Goal: Information Seeking & Learning: Learn about a topic

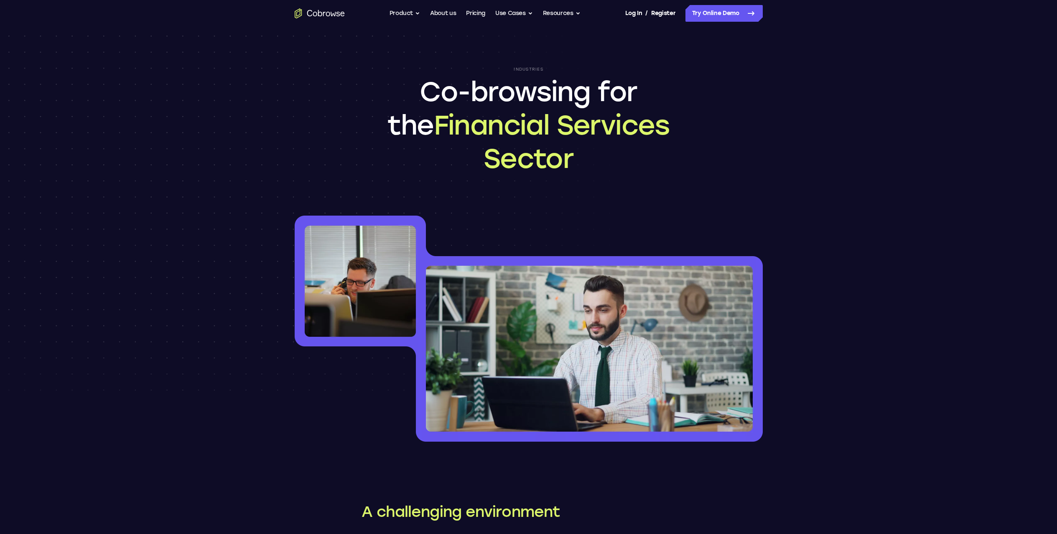
click at [192, 89] on header "Industries Co-browsing for the Financial Services Sector" at bounding box center [528, 244] width 1057 height 435
click at [224, 87] on header "Industries Co-browsing for the Financial Services Sector" at bounding box center [528, 244] width 1057 height 435
